Goal: Transaction & Acquisition: Purchase product/service

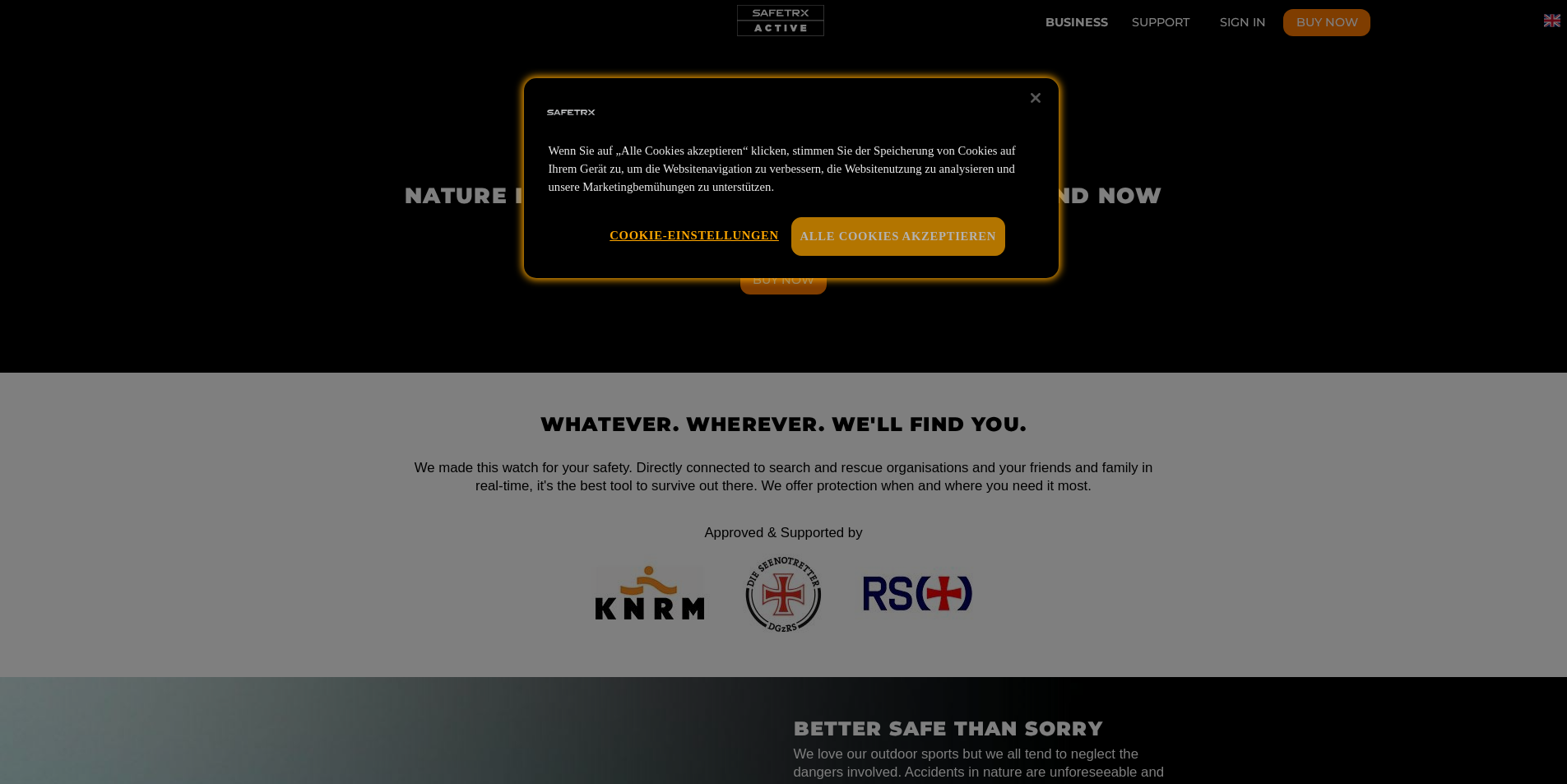
scroll to position [0, 762]
click at [909, 235] on button "Alle Cookies akzeptieren" at bounding box center [898, 236] width 215 height 38
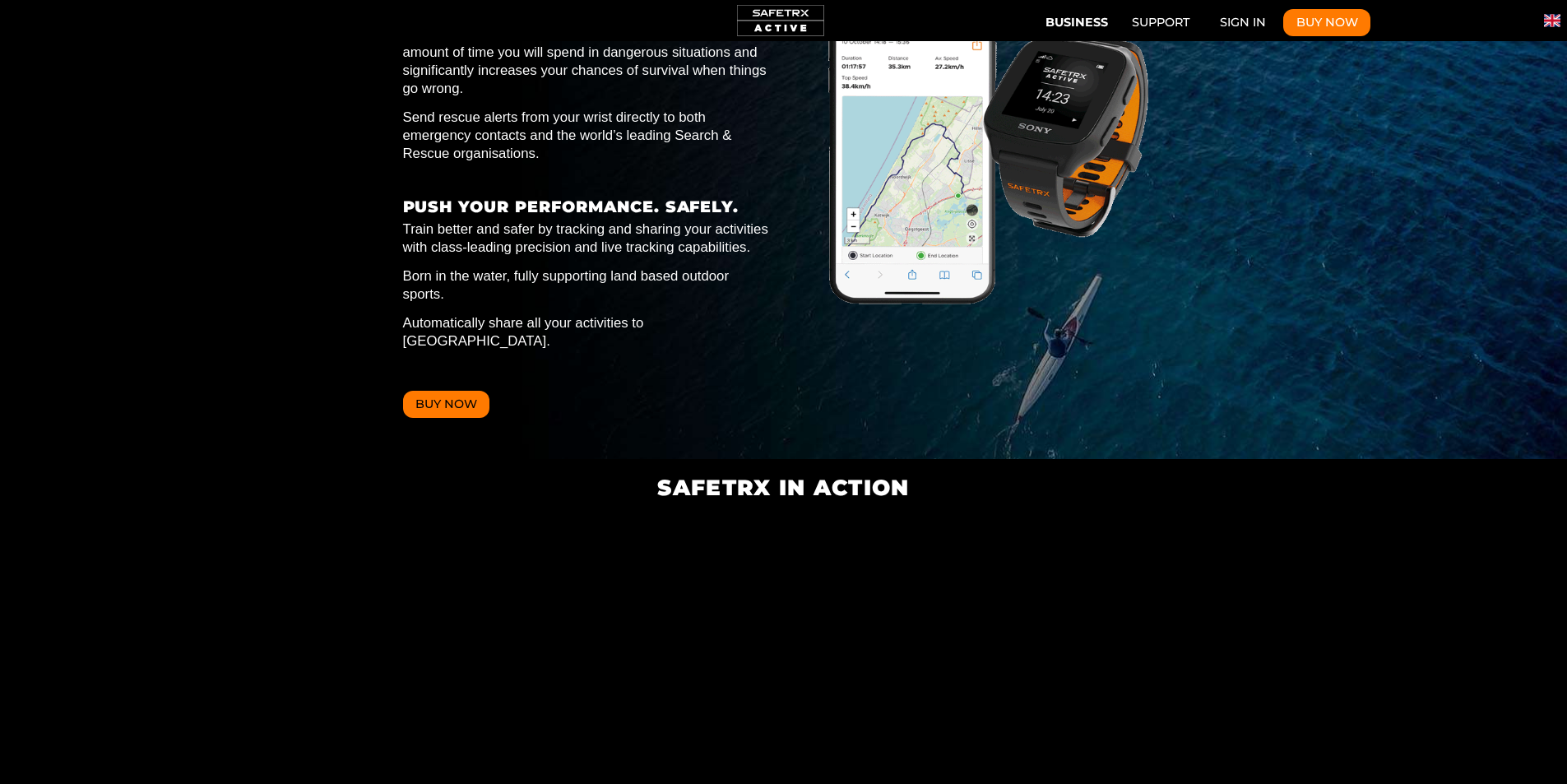
scroll to position [0, 4571]
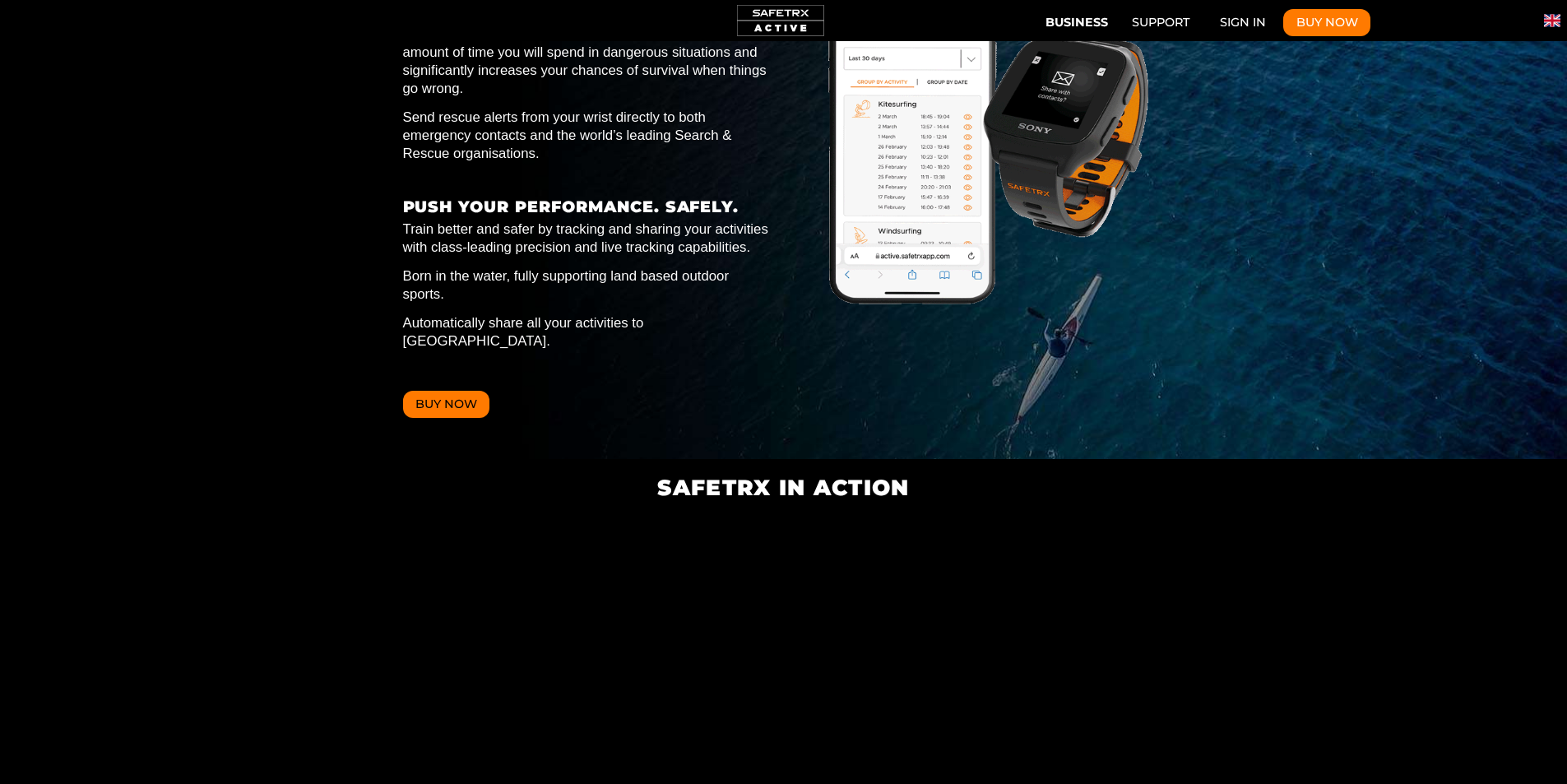
click at [465, 391] on button "Buy Now" at bounding box center [446, 405] width 87 height 28
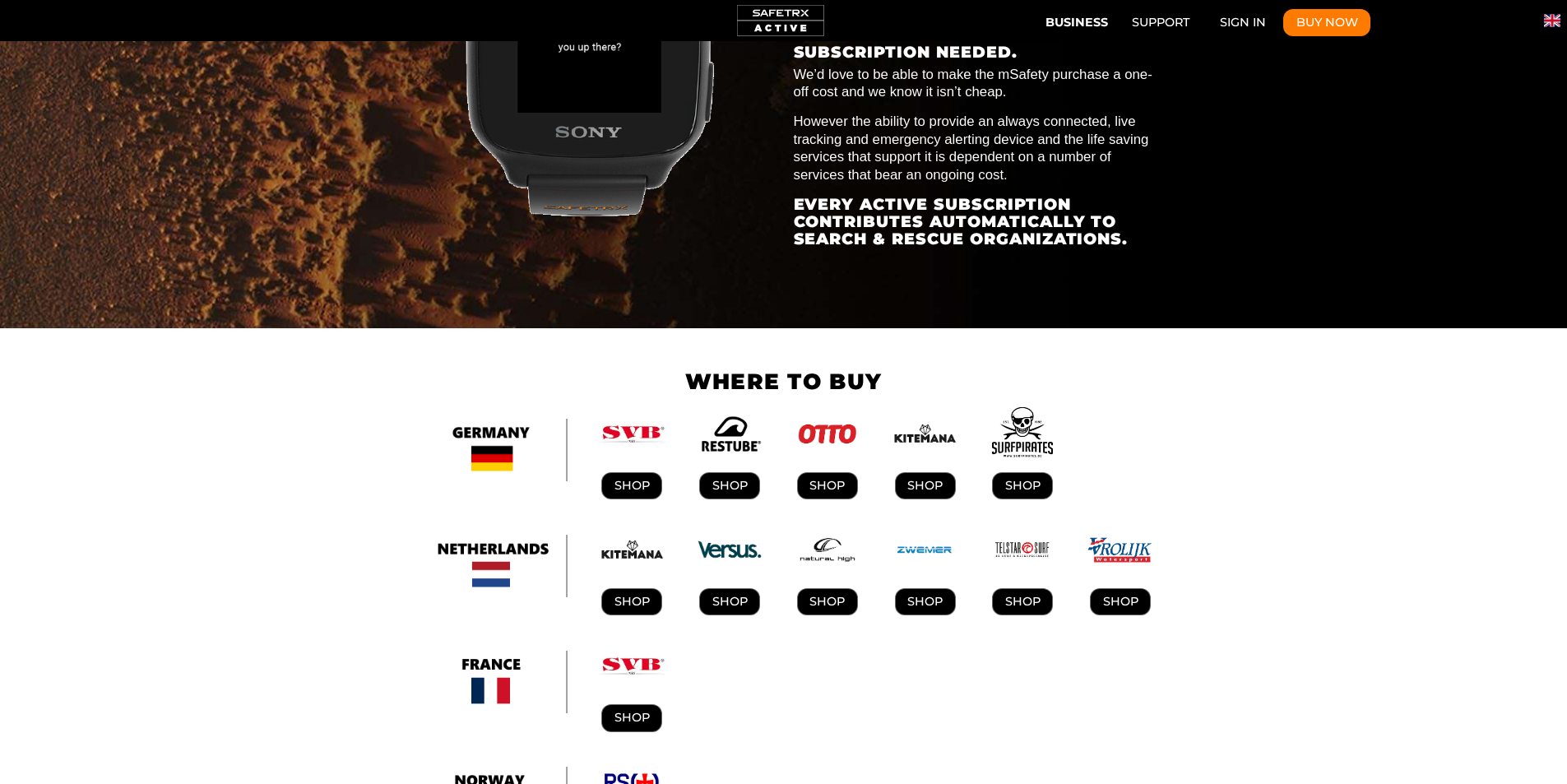
scroll to position [0, 6094]
click at [489, 418] on img "Subscription Plans" at bounding box center [491, 450] width 156 height 63
click at [486, 418] on img "Subscription Plans" at bounding box center [491, 450] width 156 height 63
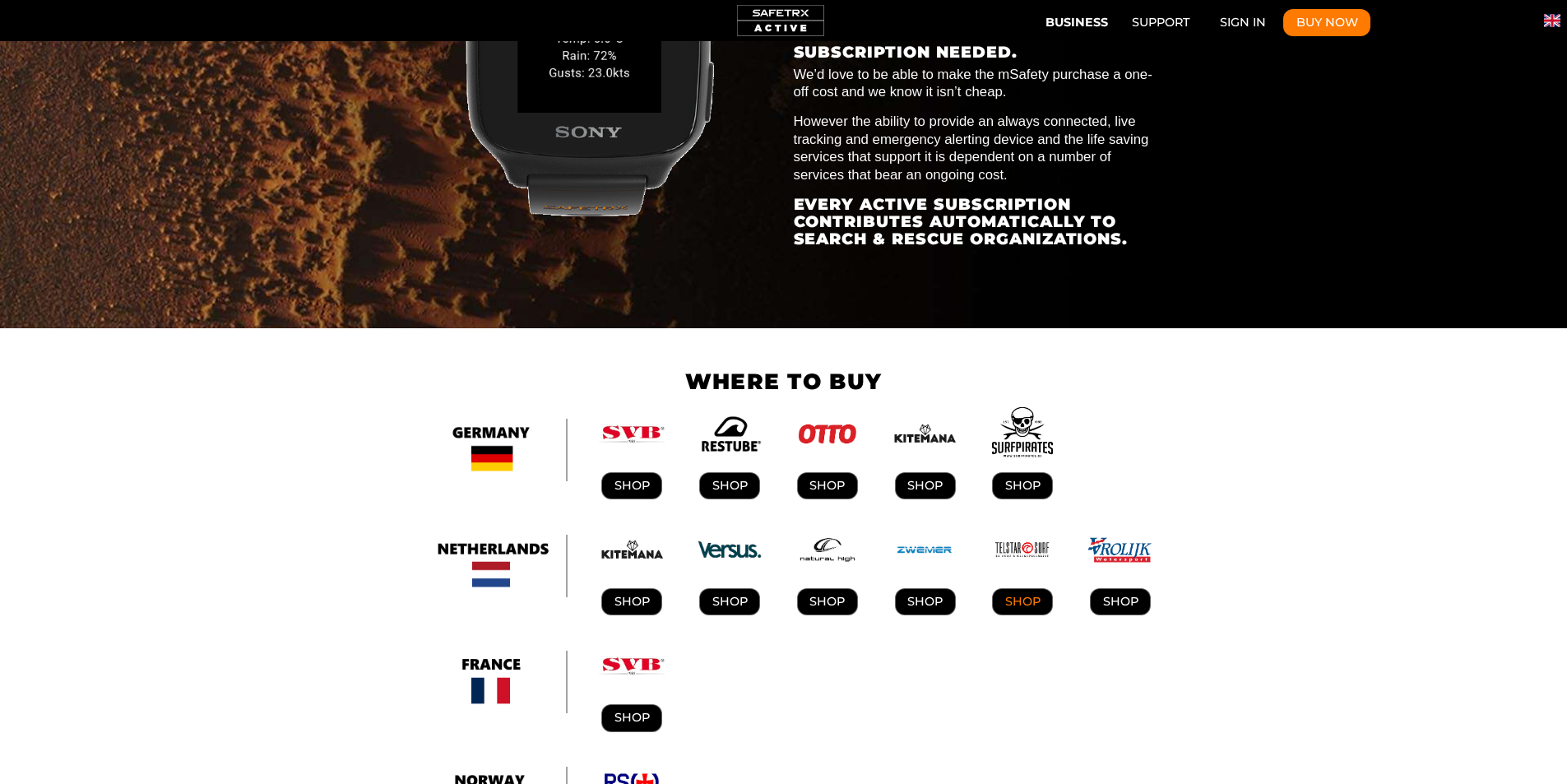
click at [1025, 588] on link "SHOP" at bounding box center [1022, 602] width 61 height 28
click at [486, 418] on img "Subscription Plans" at bounding box center [491, 450] width 156 height 63
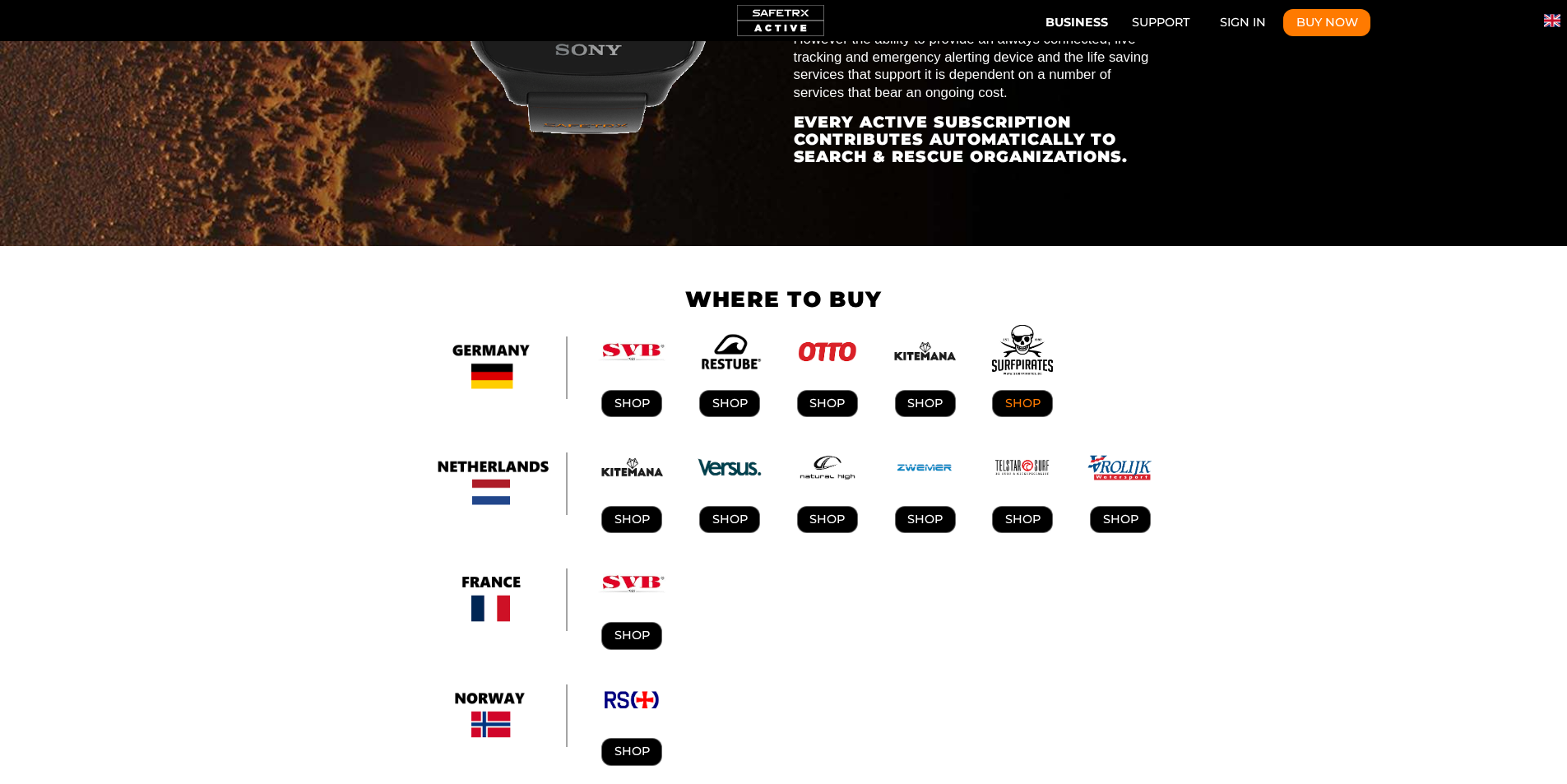
click at [1030, 390] on link "SHOP" at bounding box center [1022, 404] width 61 height 28
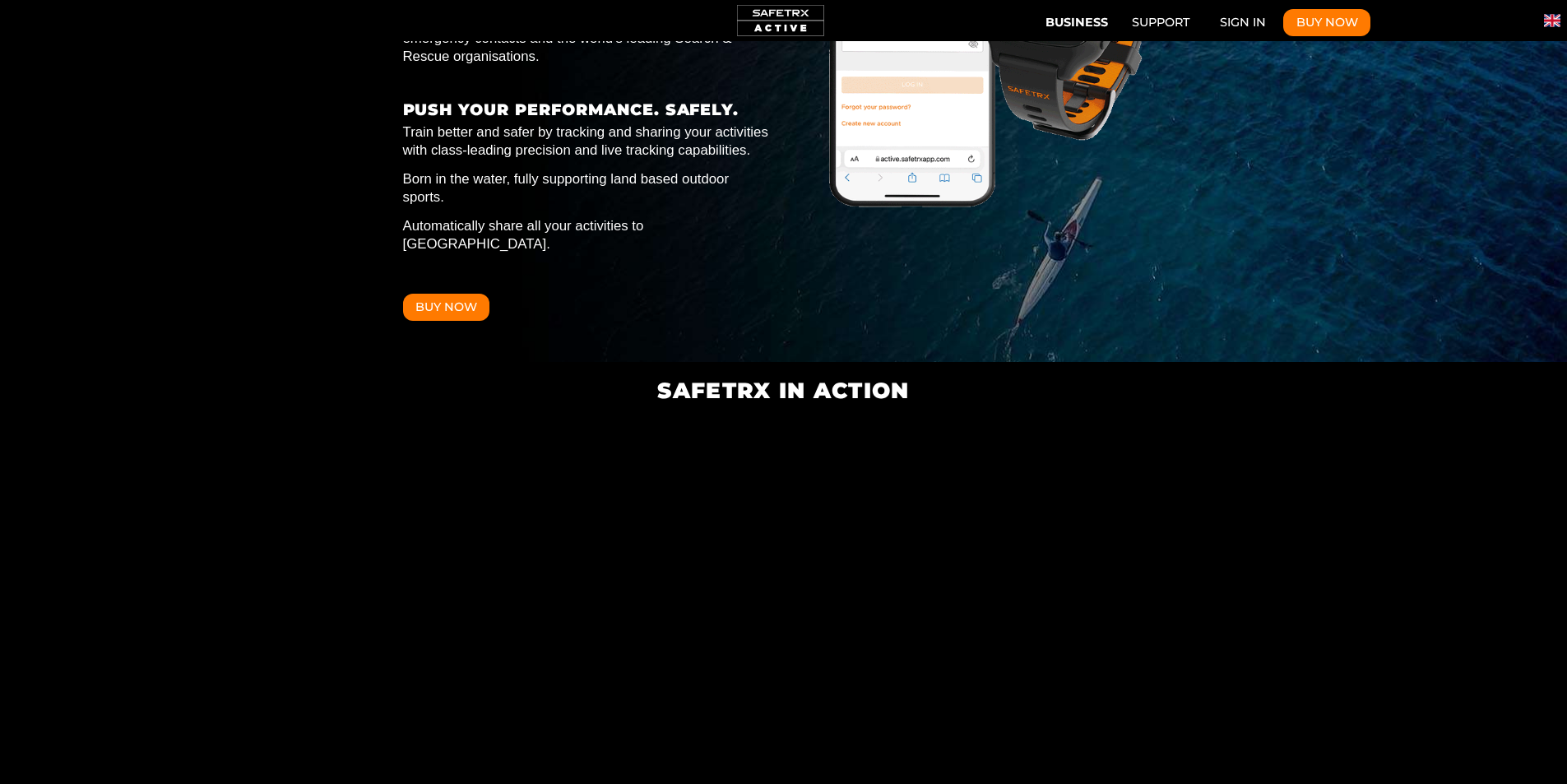
scroll to position [0, 9141]
